Goal: Browse casually

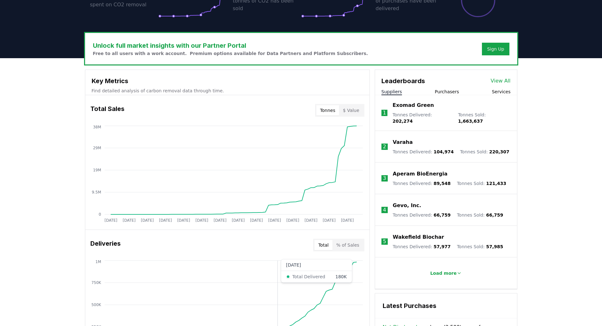
scroll to position [158, 0]
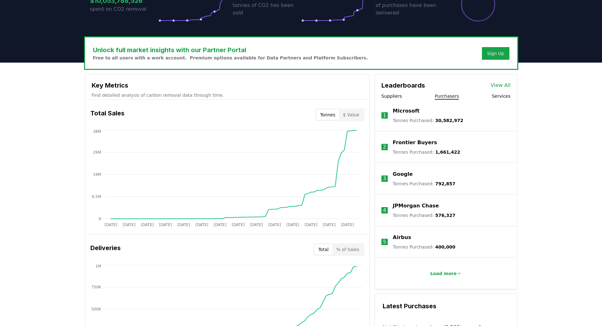
click at [448, 95] on button "Purchasers" at bounding box center [447, 96] width 24 height 6
drag, startPoint x: 503, startPoint y: 96, endPoint x: 502, endPoint y: 99, distance: 3.3
click at [503, 96] on button "Services" at bounding box center [500, 96] width 19 height 6
click at [453, 271] on p "Load more" at bounding box center [443, 273] width 27 height 6
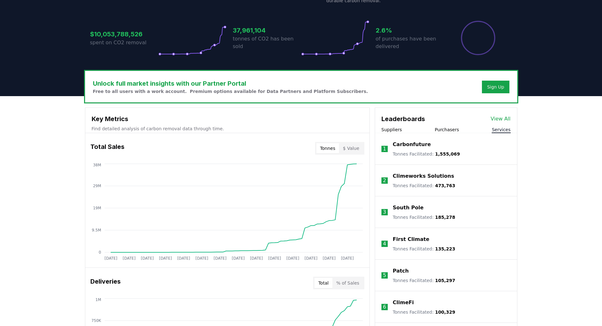
scroll to position [0, 0]
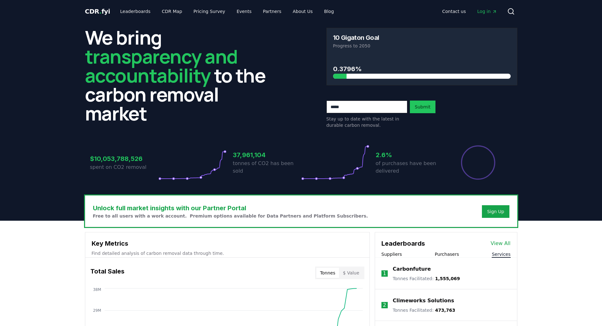
click at [100, 9] on span "CDR . fyi" at bounding box center [97, 12] width 25 height 8
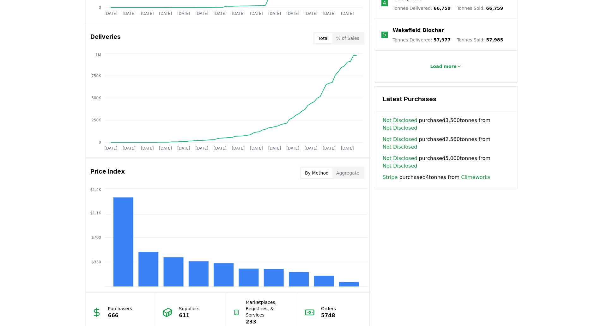
scroll to position [179, 0]
